Goal: Task Accomplishment & Management: Complete application form

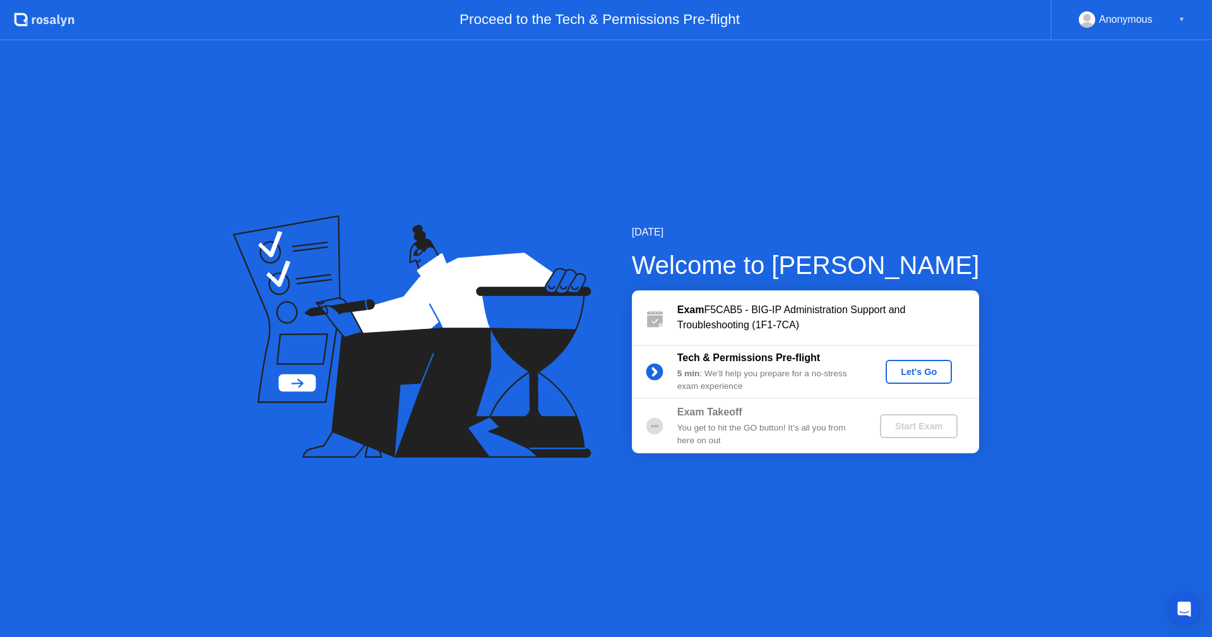
click at [905, 374] on div "Let's Go" at bounding box center [919, 372] width 56 height 10
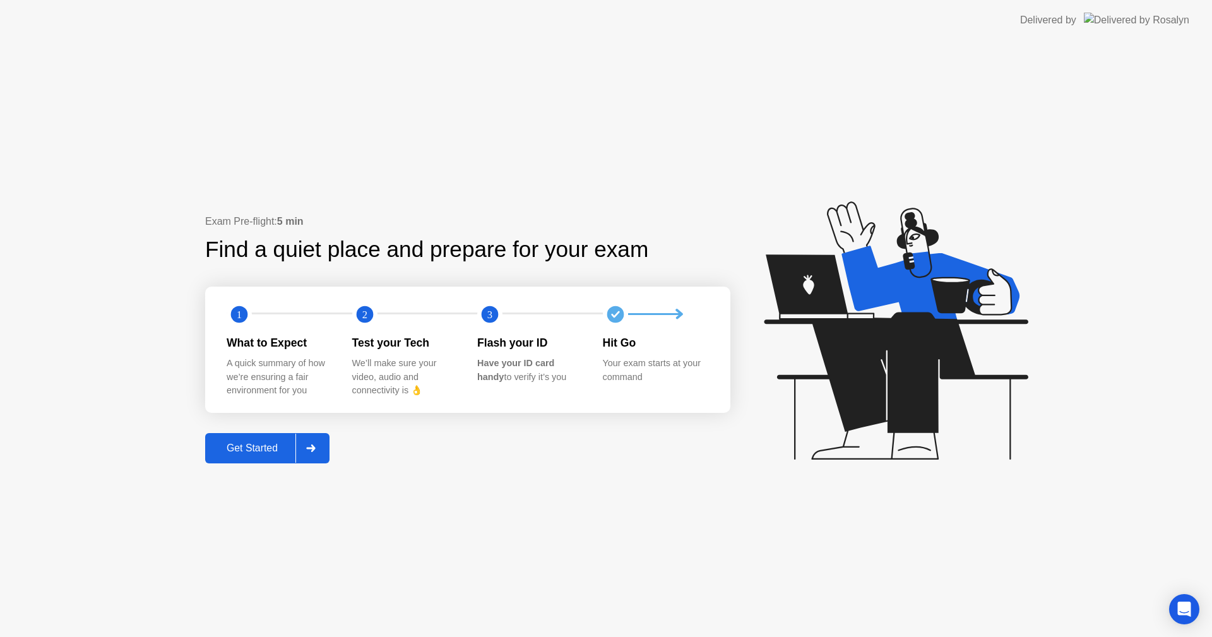
click at [248, 449] on div "Get Started" at bounding box center [252, 448] width 87 height 11
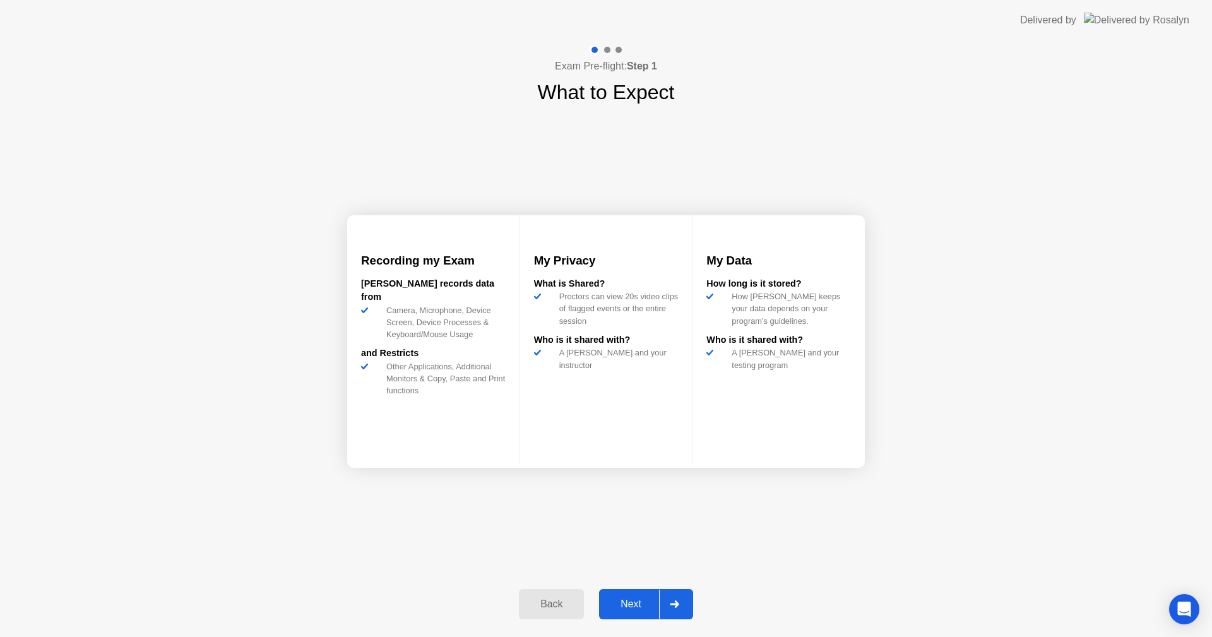
click at [637, 602] on div "Next" at bounding box center [631, 604] width 56 height 11
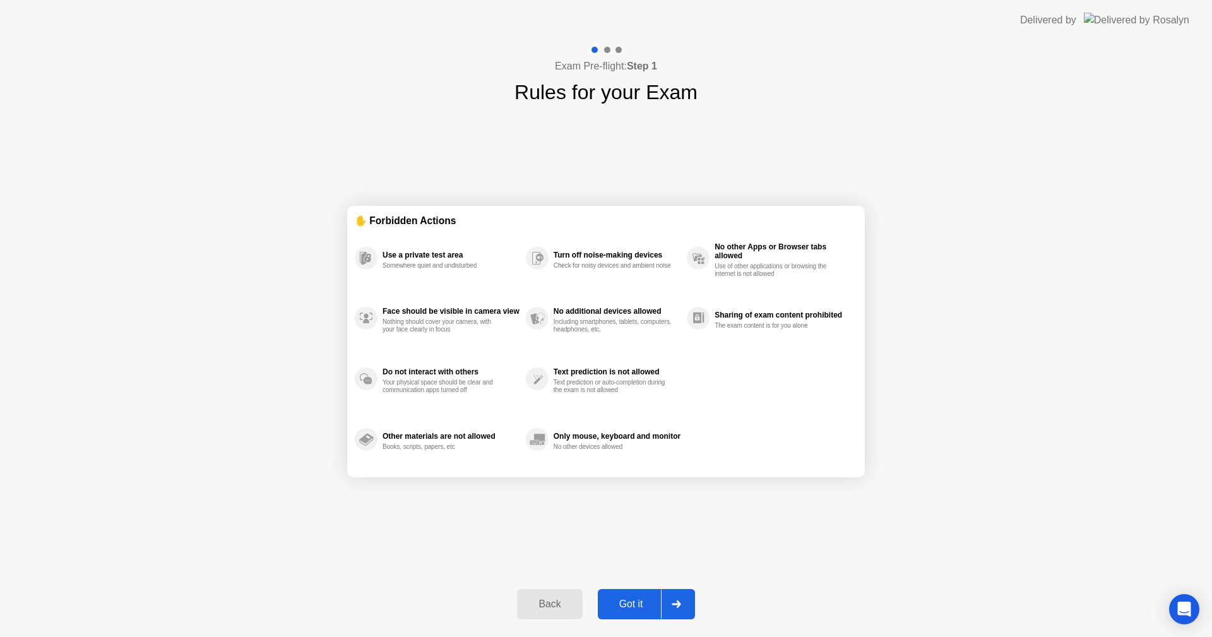
click at [638, 599] on div "Got it" at bounding box center [631, 604] width 59 height 11
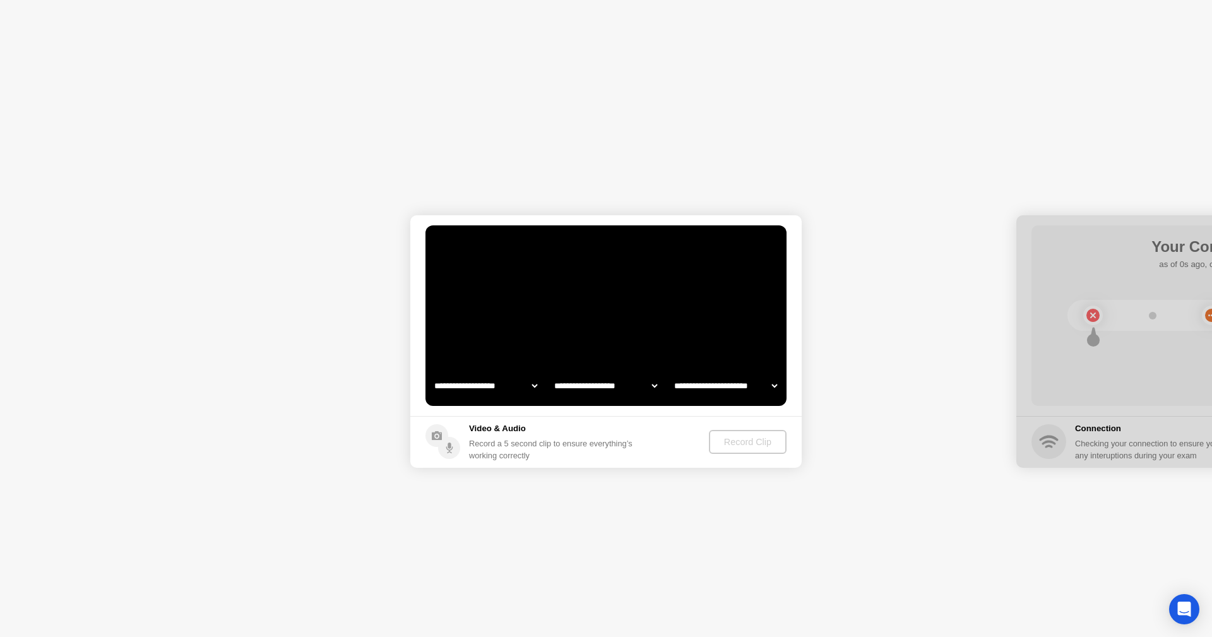
select select "**********"
select select "*******"
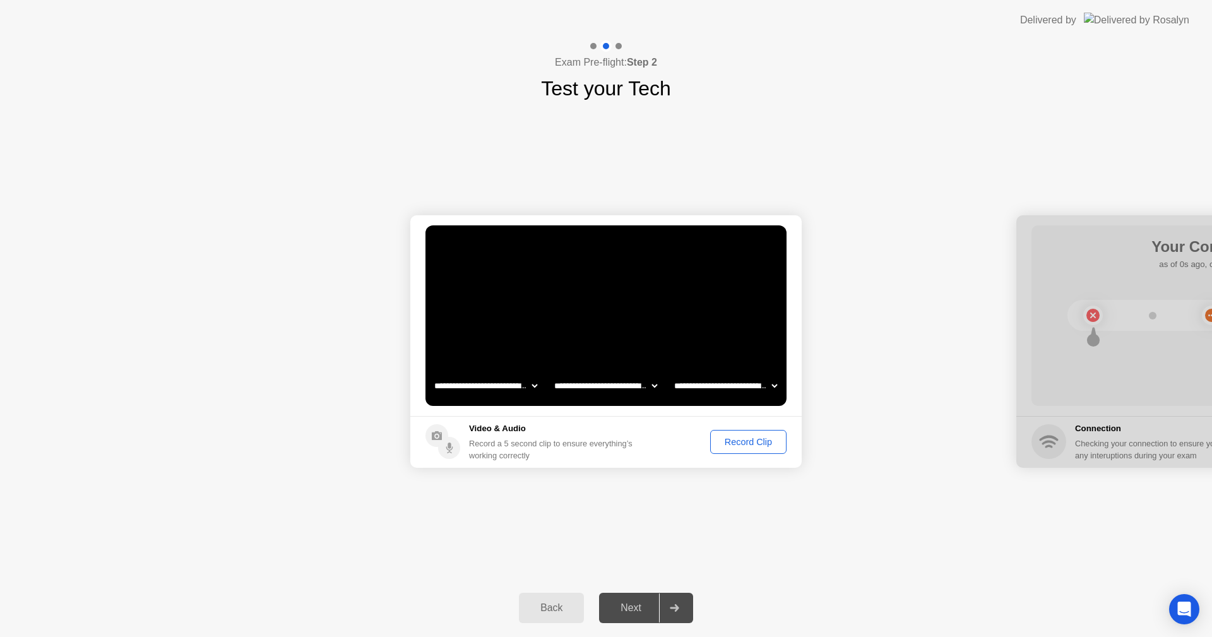
click at [735, 445] on div "Record Clip" at bounding box center [749, 442] width 68 height 10
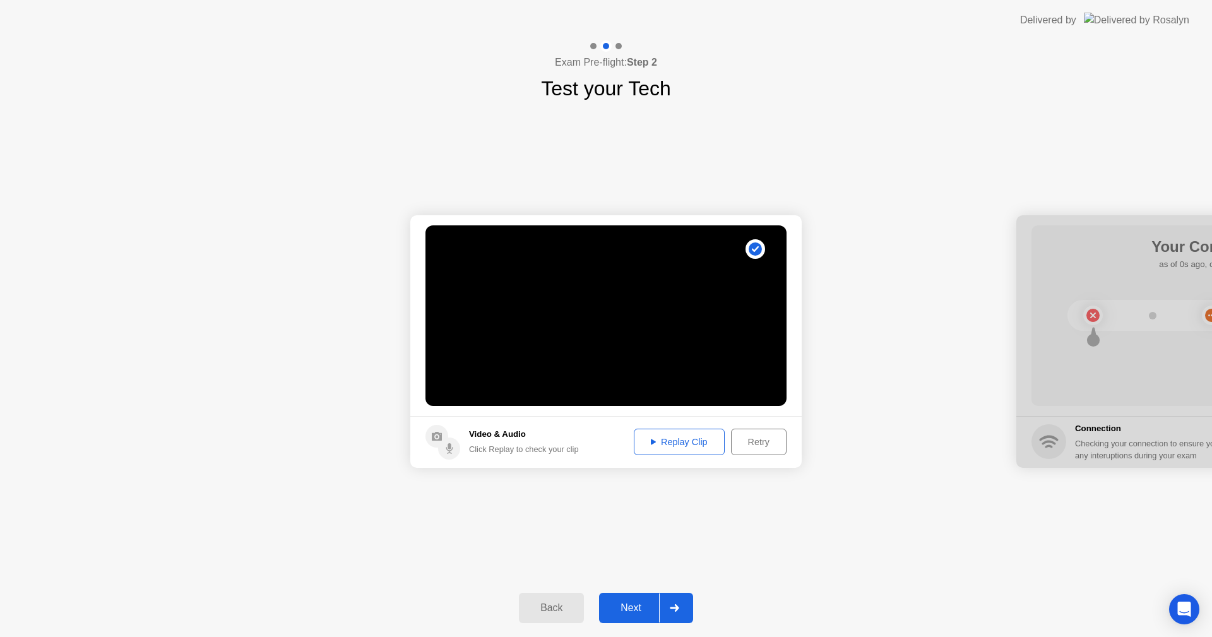
click at [635, 618] on button "Next" at bounding box center [646, 608] width 94 height 30
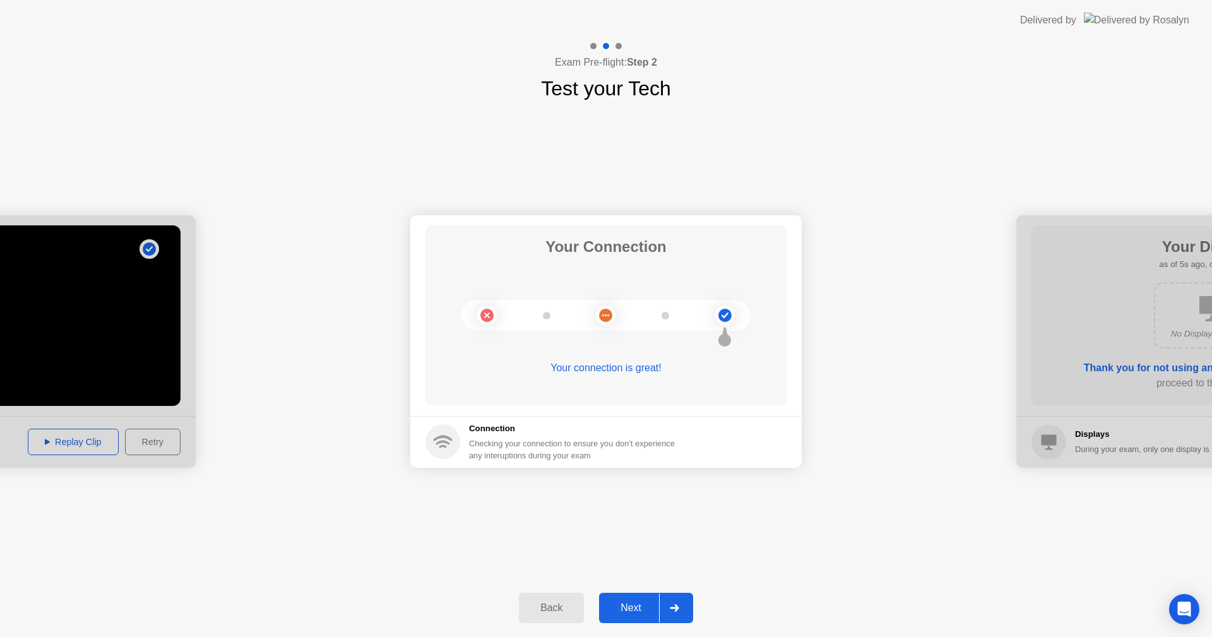
click at [635, 609] on div "Next" at bounding box center [631, 607] width 56 height 11
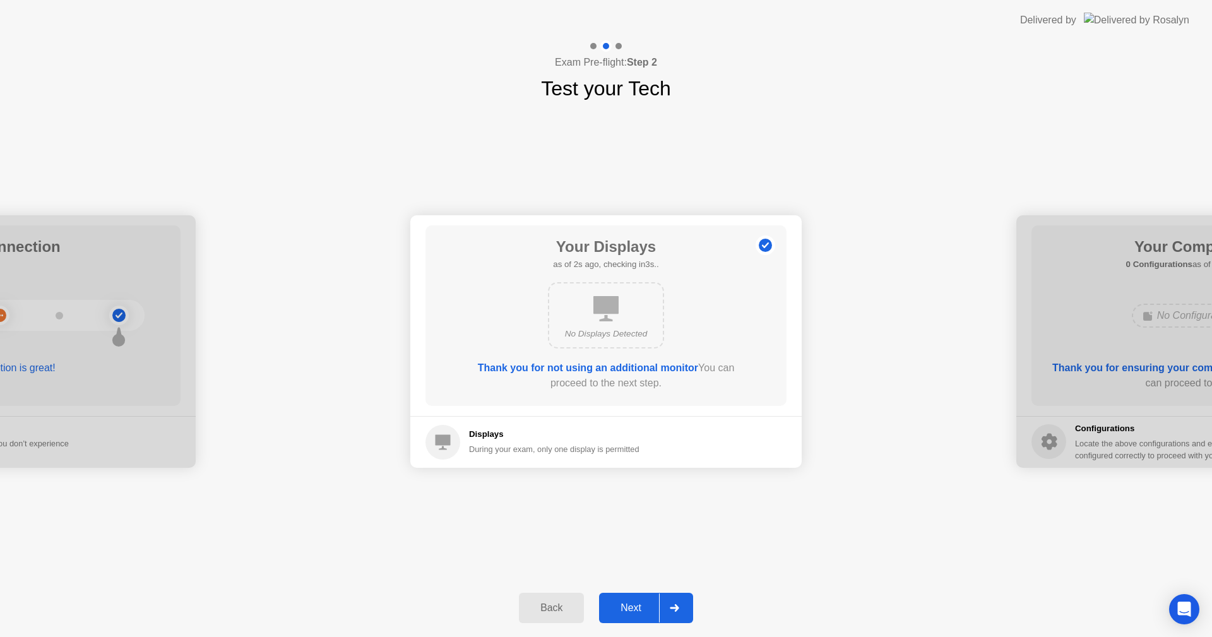
click at [626, 597] on button "Next" at bounding box center [646, 608] width 94 height 30
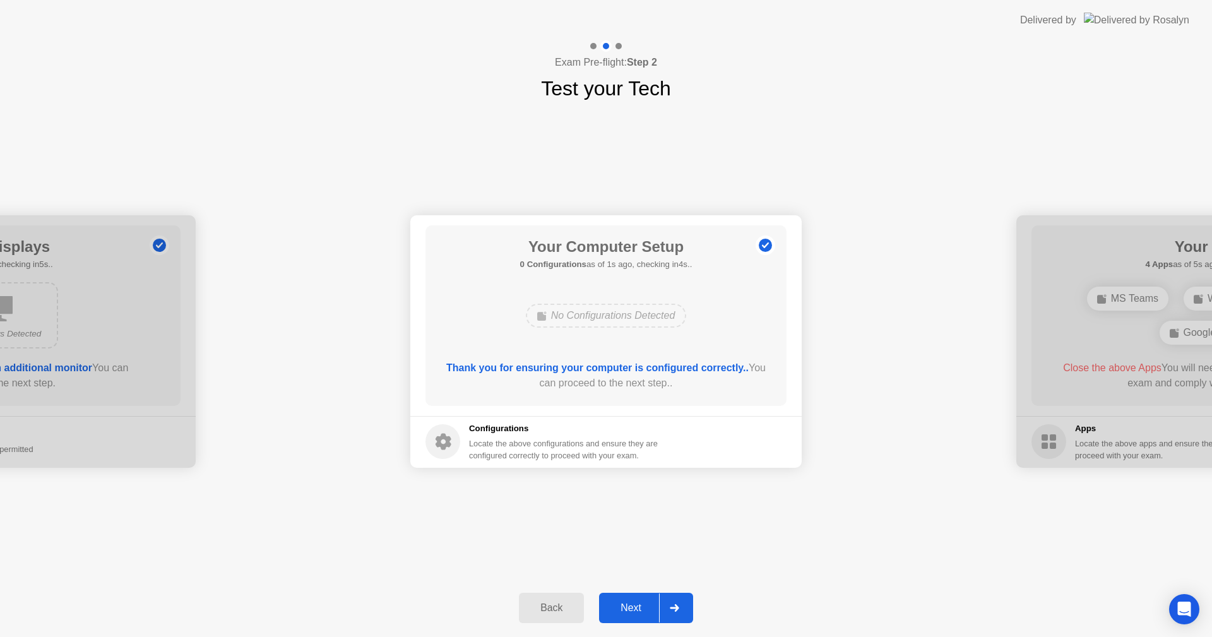
click at [621, 606] on div "Next" at bounding box center [631, 607] width 56 height 11
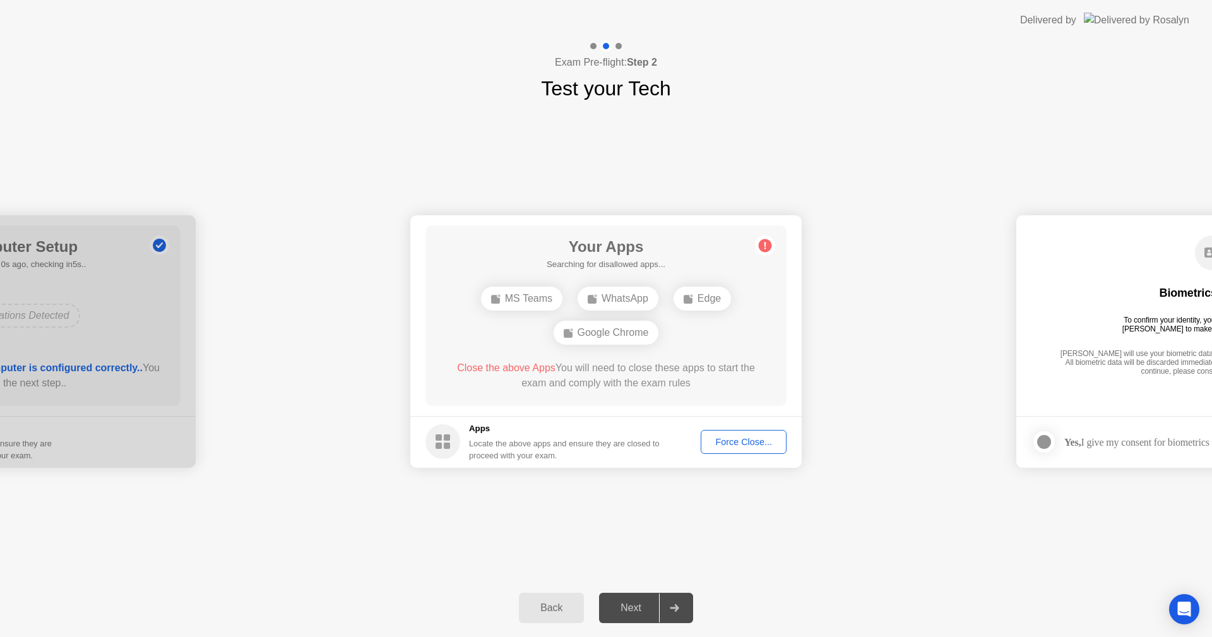
click at [737, 447] on div "Force Close..." at bounding box center [743, 442] width 77 height 10
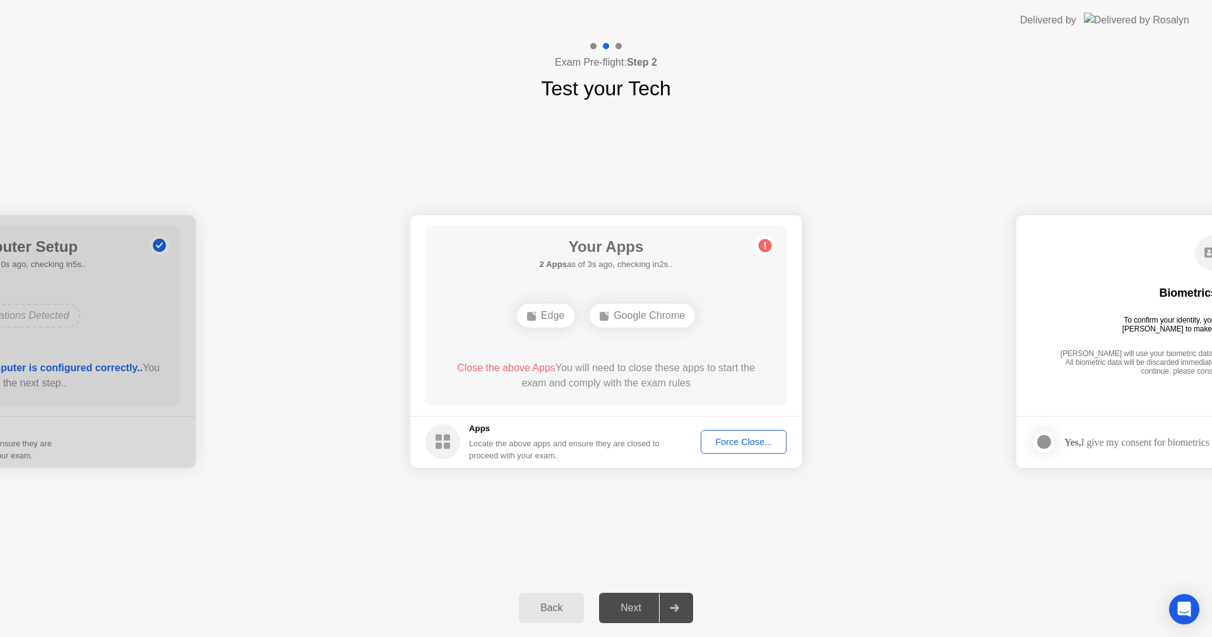
click at [725, 443] on div "Force Close..." at bounding box center [743, 442] width 77 height 10
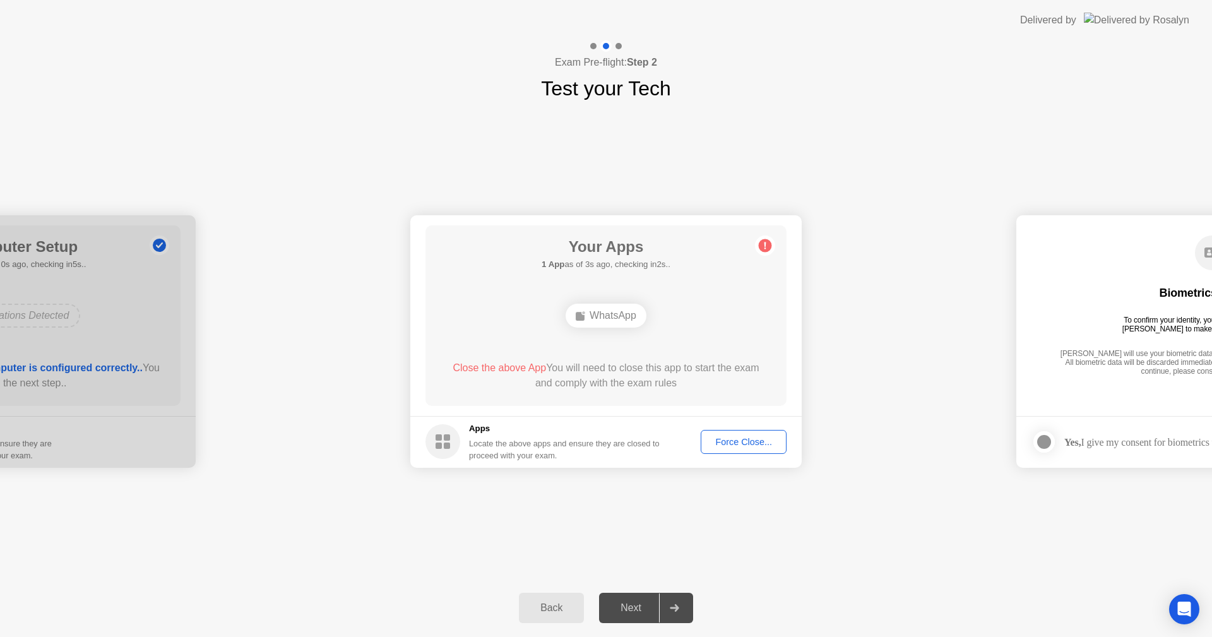
click at [726, 438] on div "Force Close..." at bounding box center [743, 442] width 77 height 10
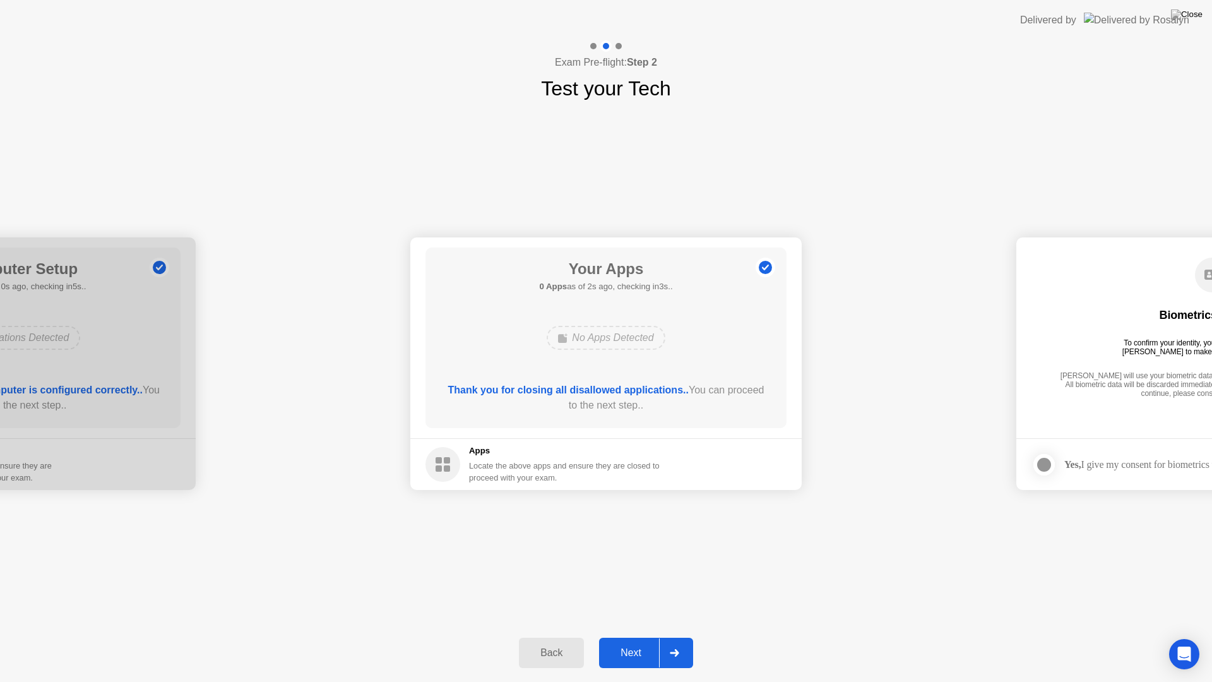
click at [621, 637] on div "Next" at bounding box center [631, 652] width 56 height 11
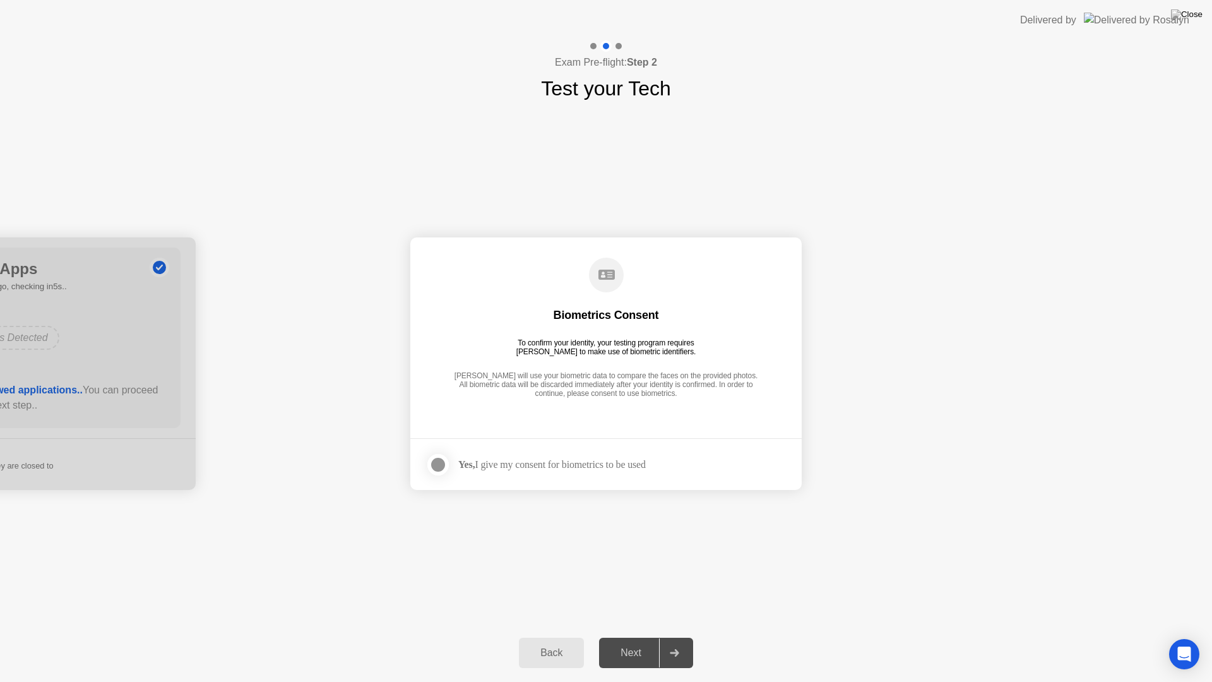
click at [441, 469] on div at bounding box center [438, 464] width 15 height 15
click at [628, 637] on div "Next" at bounding box center [631, 652] width 56 height 11
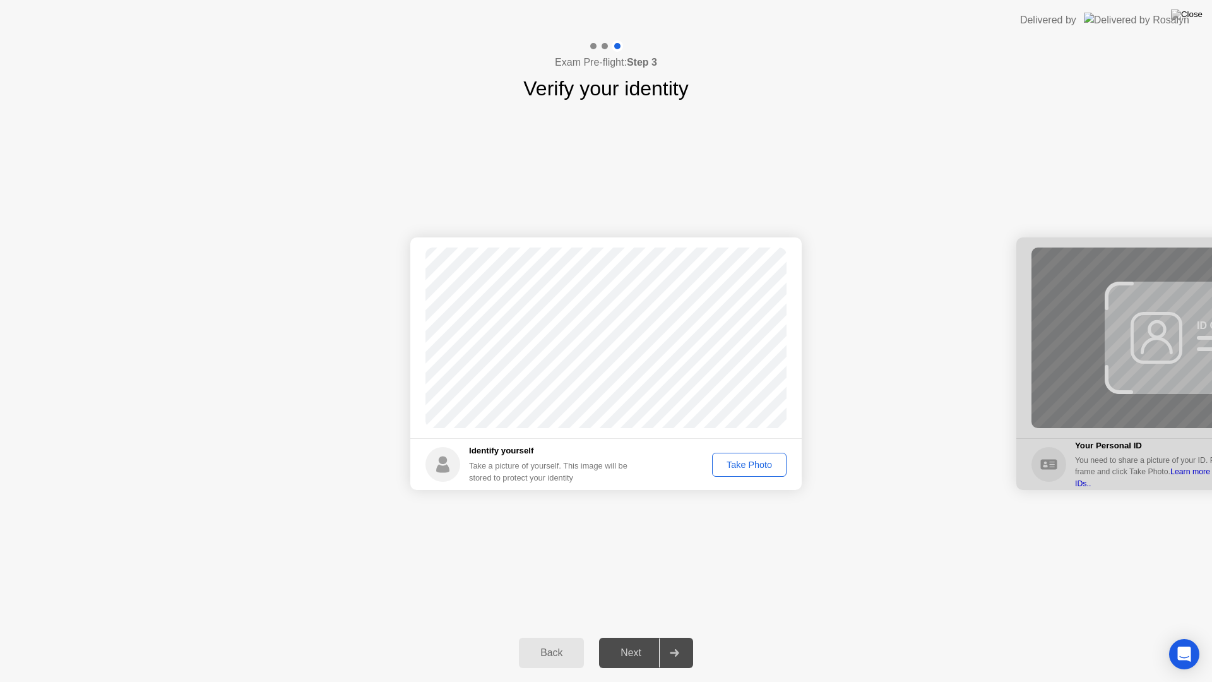
click at [742, 467] on div "Take Photo" at bounding box center [750, 465] width 66 height 10
click at [742, 467] on div "Retake" at bounding box center [757, 465] width 49 height 10
click at [759, 472] on button "Take Photo" at bounding box center [749, 465] width 75 height 24
click at [639, 637] on div "Next" at bounding box center [631, 652] width 56 height 11
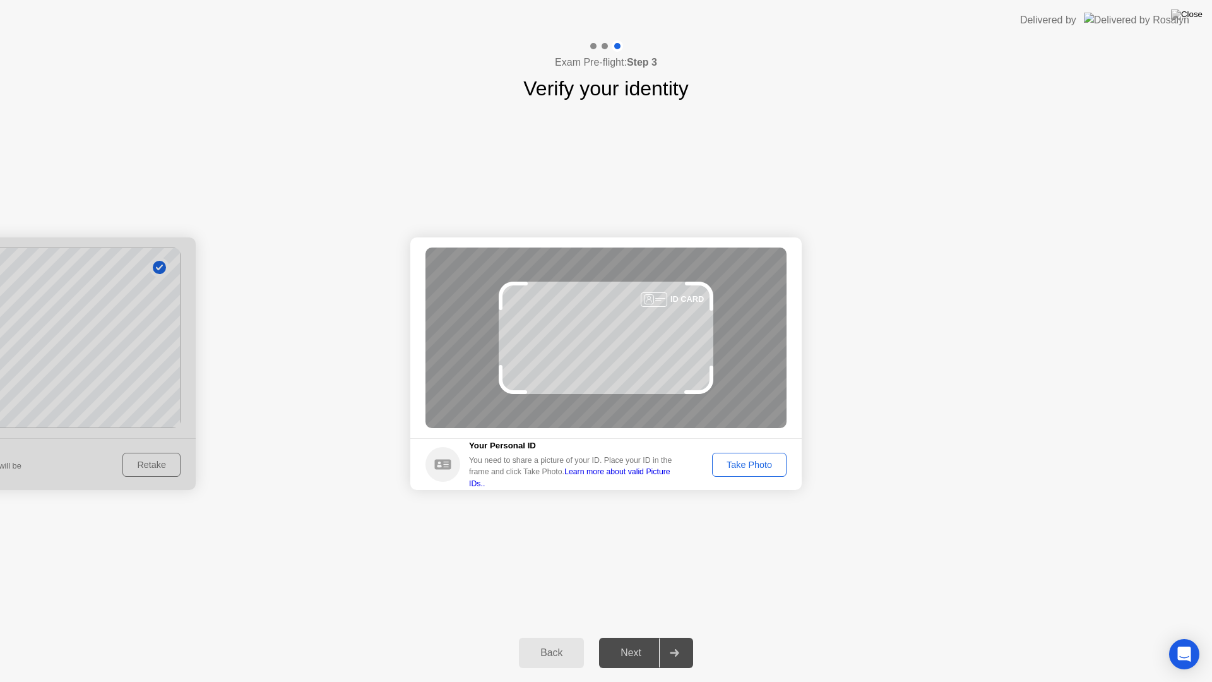
click at [748, 466] on div "Take Photo" at bounding box center [750, 465] width 66 height 10
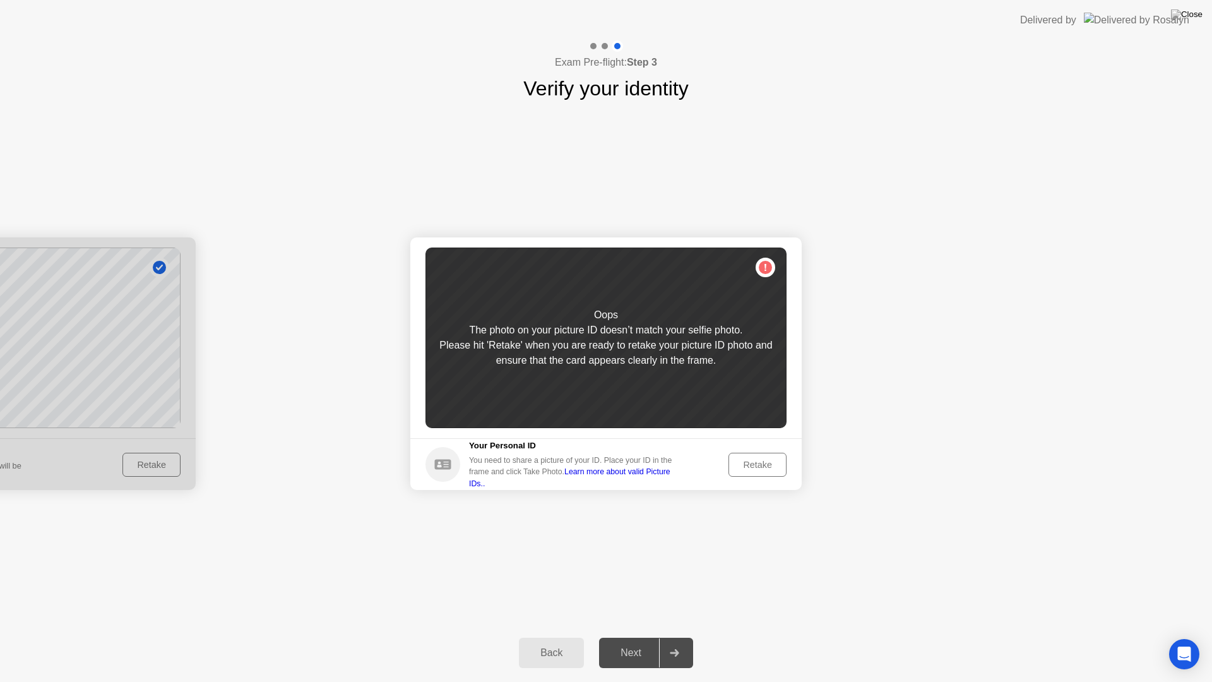
click at [752, 465] on div "Retake" at bounding box center [757, 465] width 49 height 10
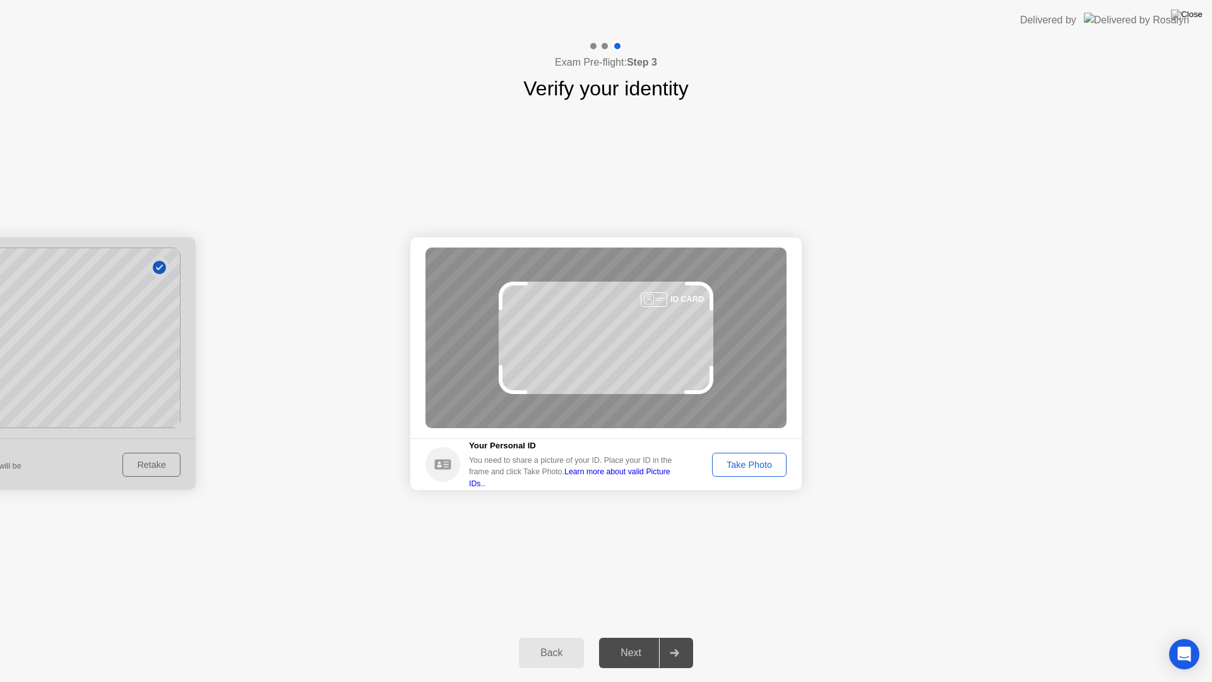
click at [739, 462] on div "Take Photo" at bounding box center [750, 465] width 66 height 10
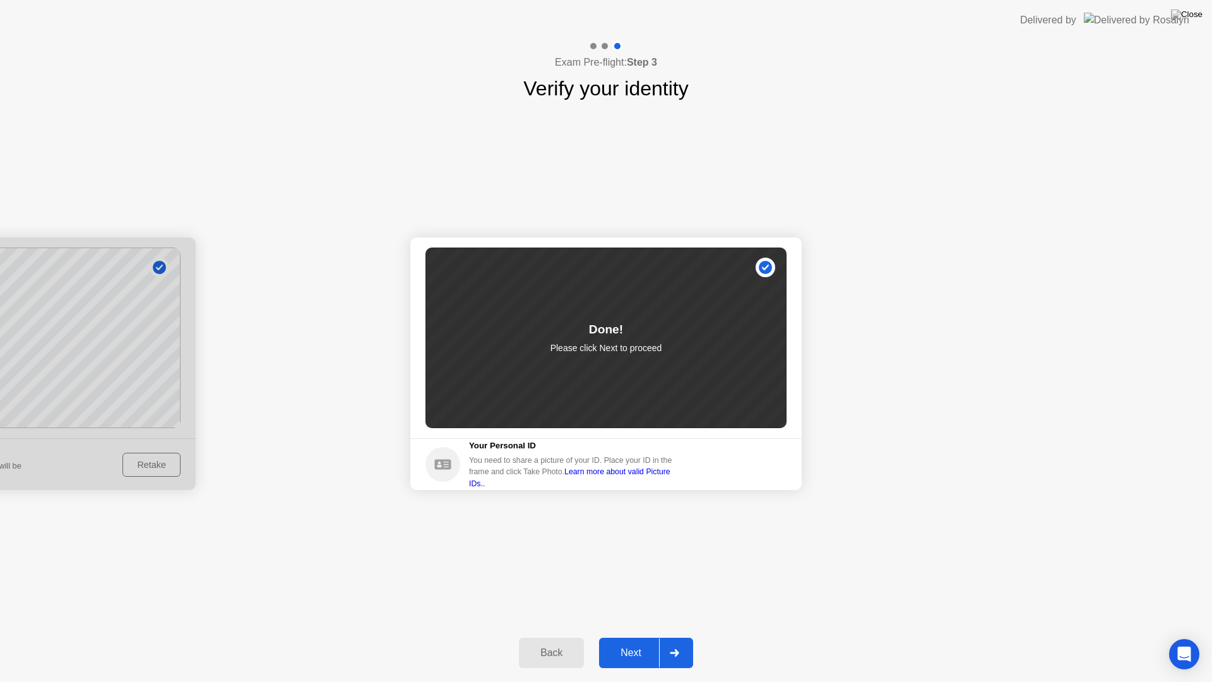
click at [640, 637] on div "Next" at bounding box center [631, 652] width 56 height 11
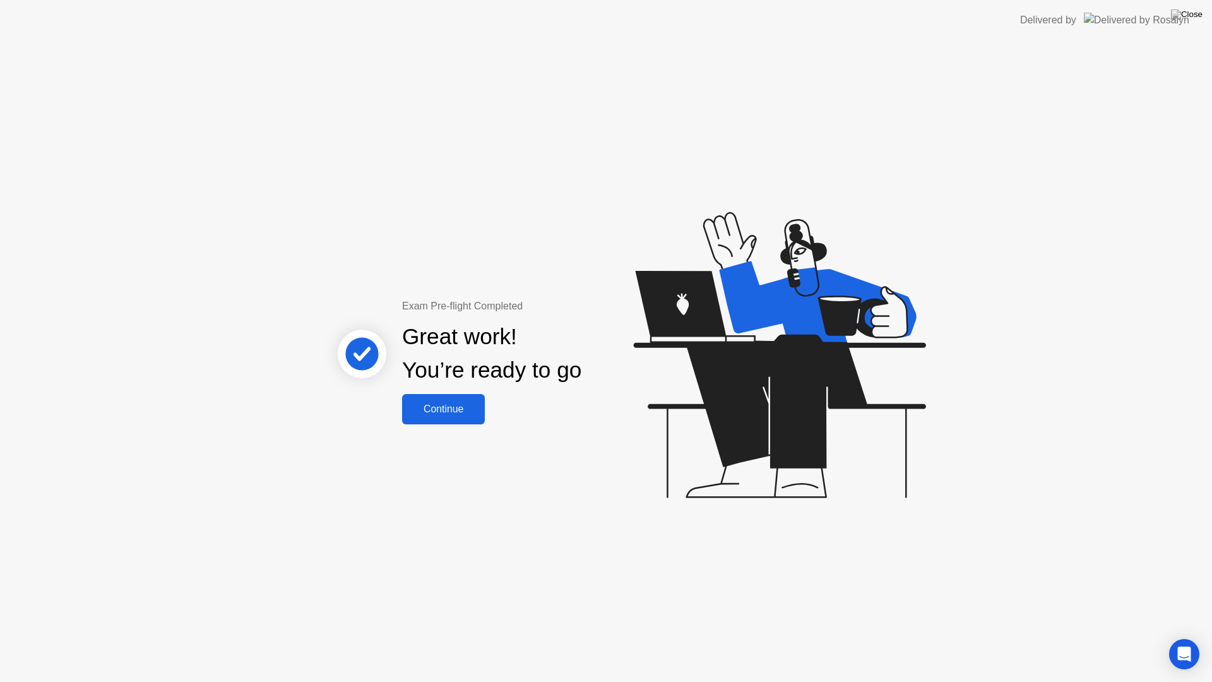
click at [460, 415] on div "Continue" at bounding box center [443, 409] width 75 height 11
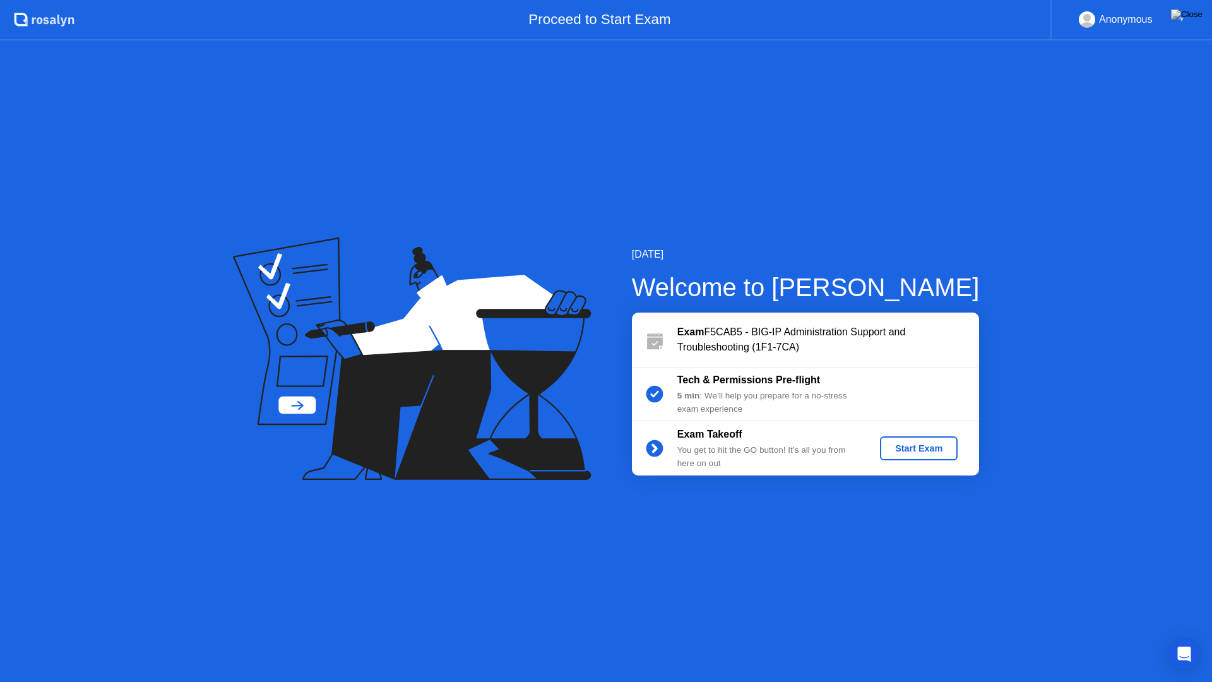
click at [928, 452] on div "Start Exam" at bounding box center [919, 448] width 68 height 10
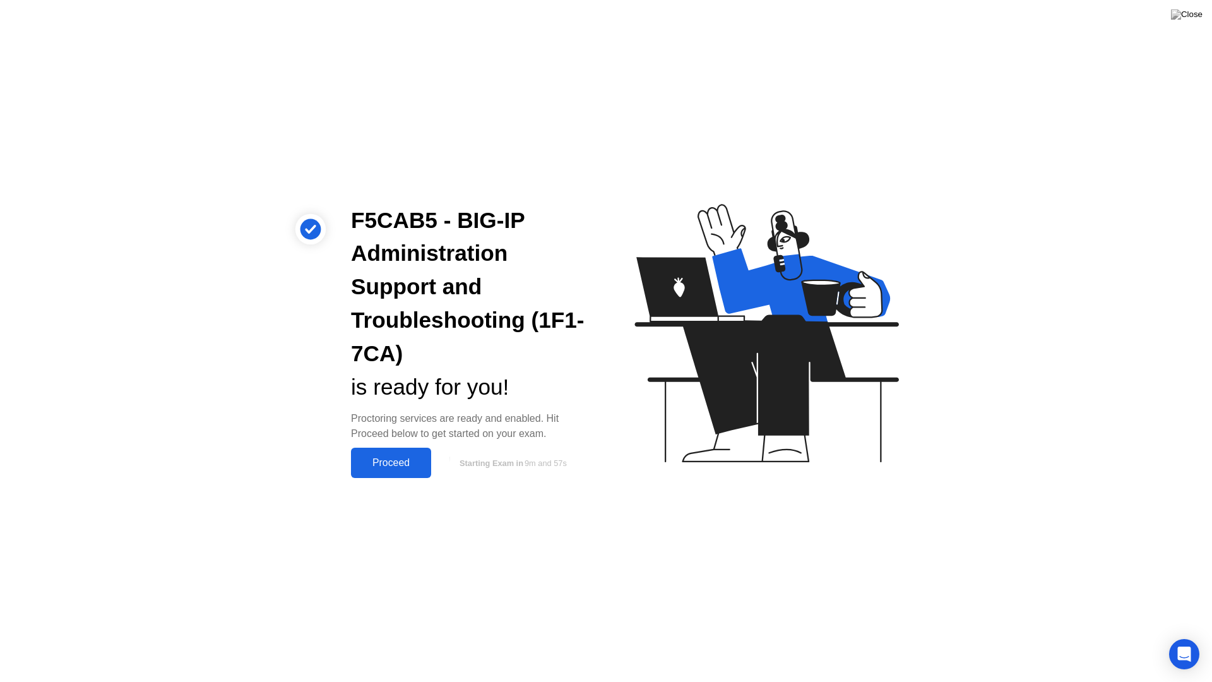
click at [415, 472] on button "Proceed" at bounding box center [391, 463] width 80 height 30
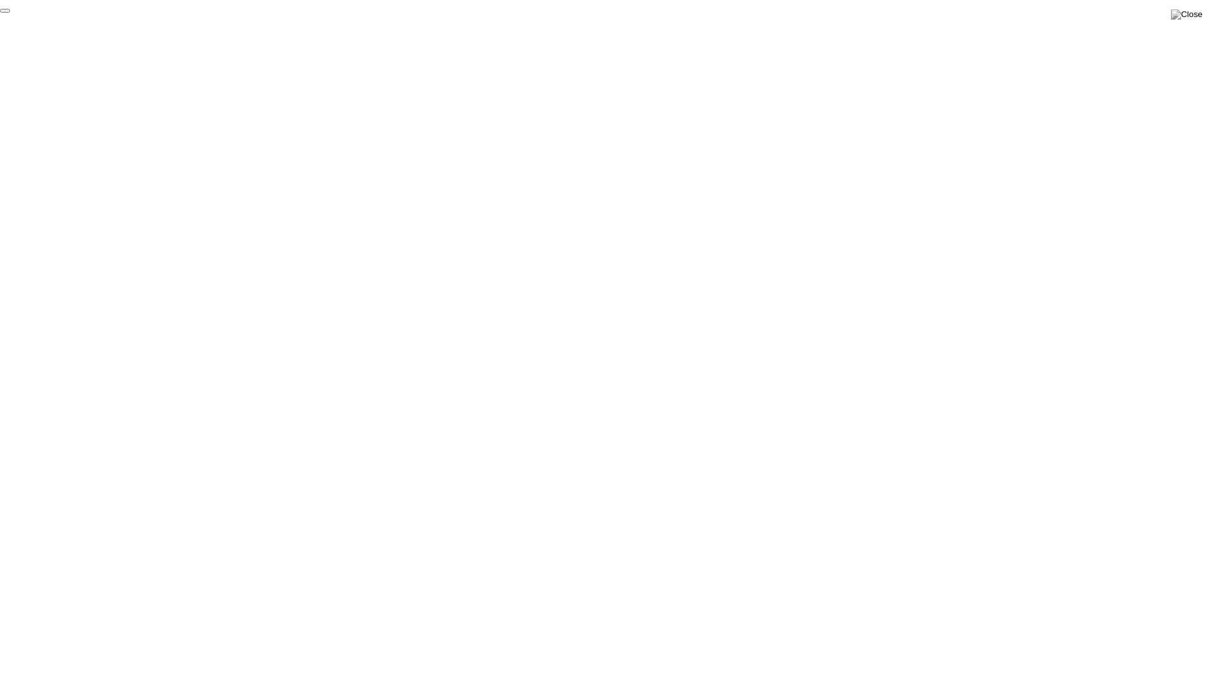
click div "End Proctoring Session"
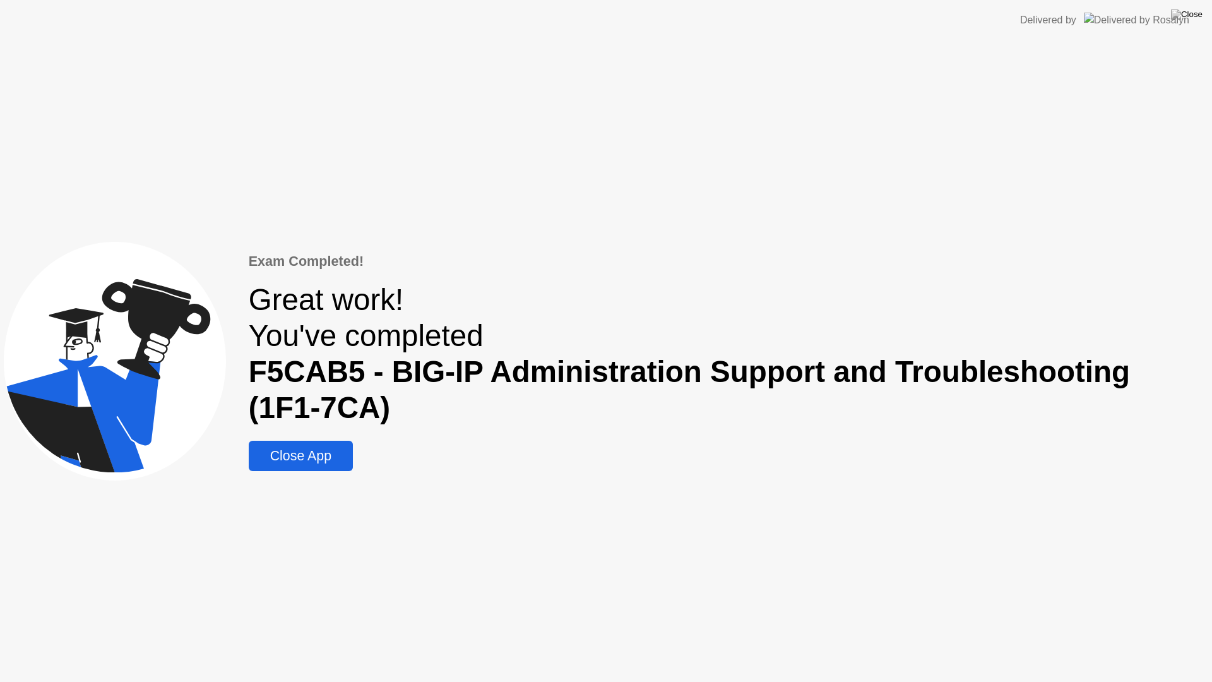
click at [297, 458] on div "Close App" at bounding box center [301, 456] width 97 height 16
